Goal: Find specific page/section: Find specific page/section

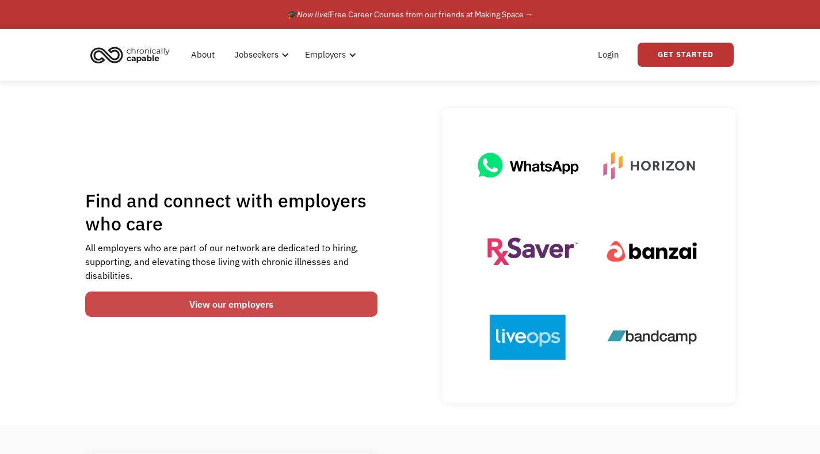
click at [111, 298] on link "View our employers" at bounding box center [231, 303] width 293 height 25
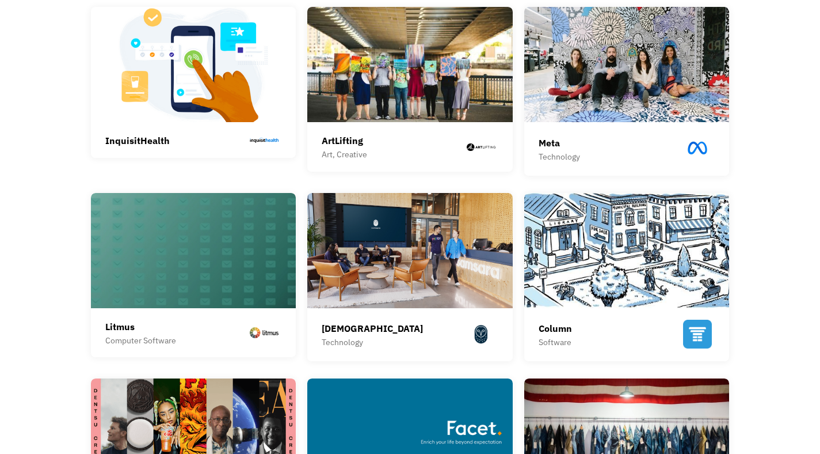
scroll to position [431, 0]
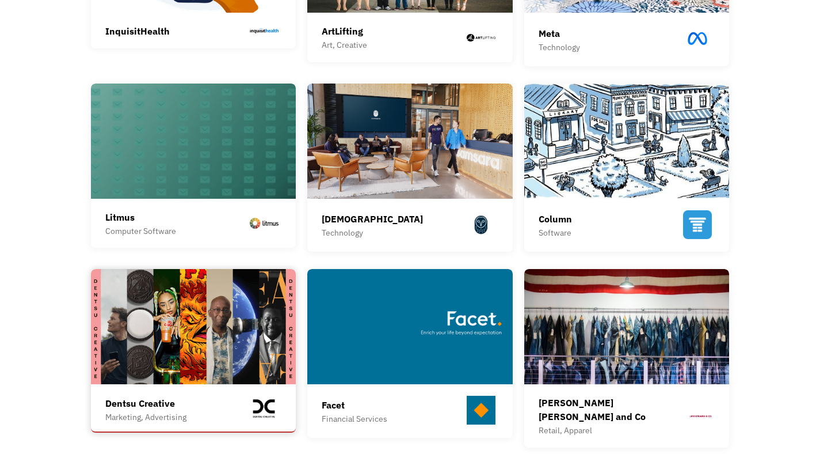
click at [109, 320] on img at bounding box center [194, 326] width 206 height 115
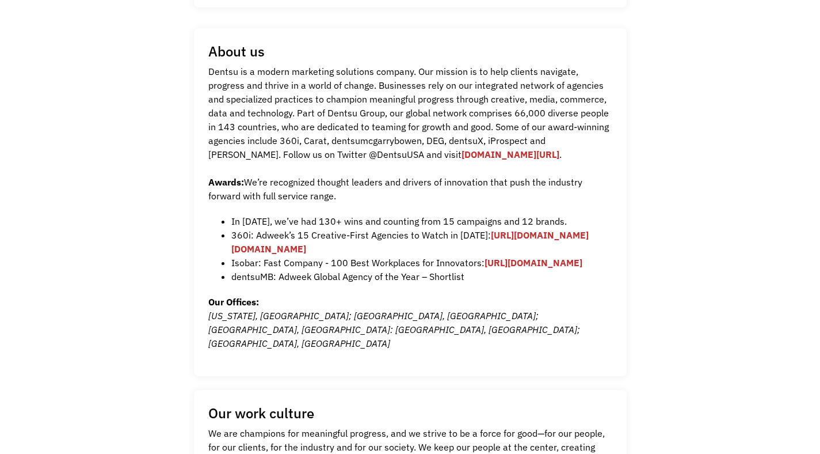
scroll to position [102, 0]
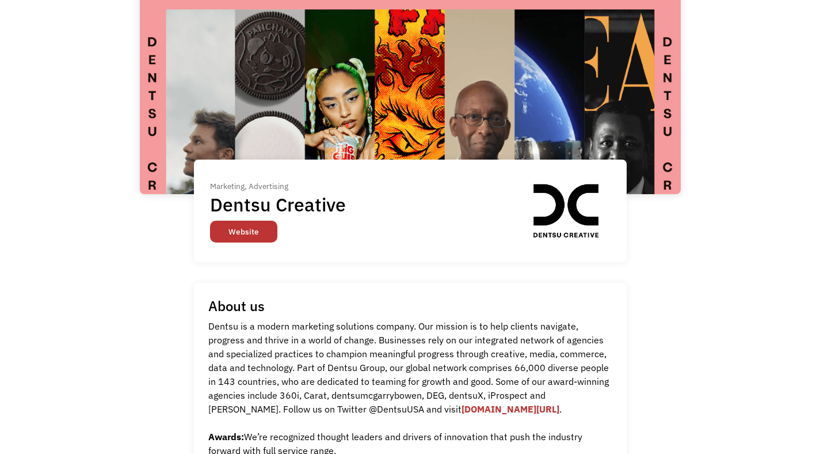
click at [249, 230] on link "Website" at bounding box center [243, 232] width 67 height 22
